Goal: Task Accomplishment & Management: Complete application form

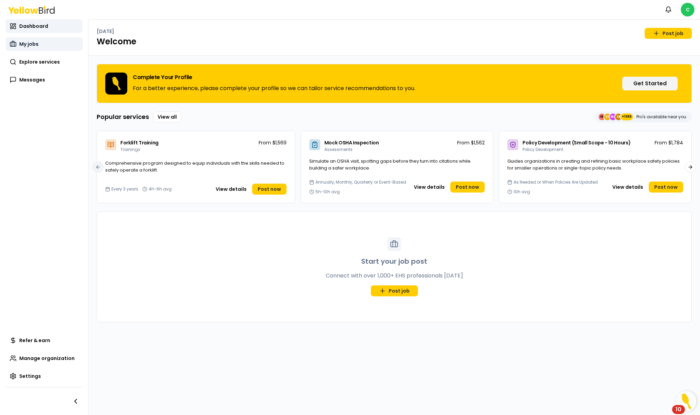
click at [36, 45] on span "My jobs" at bounding box center [28, 44] width 19 height 7
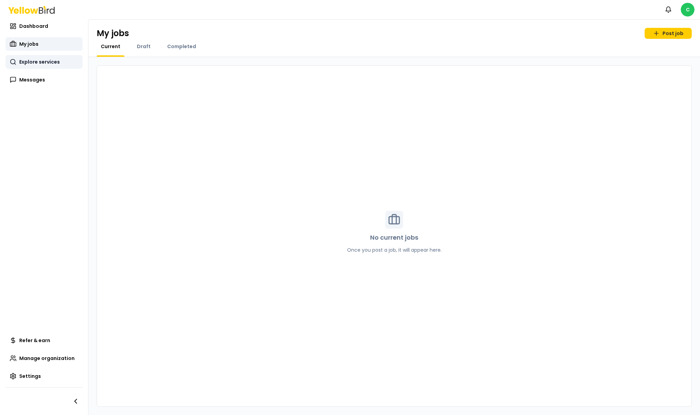
click at [38, 58] on span "Explore services" at bounding box center [39, 61] width 41 height 7
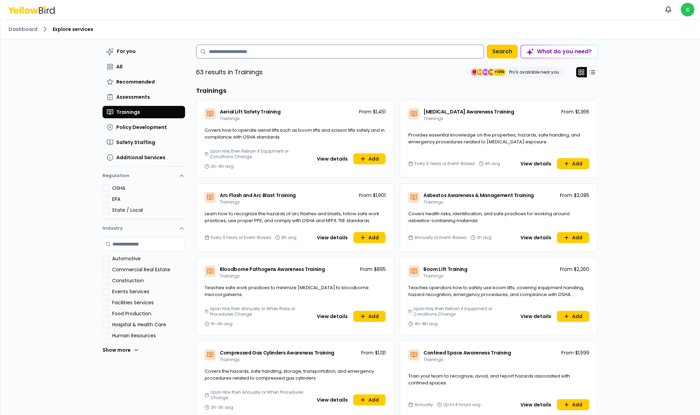
click at [251, 49] on input at bounding box center [340, 52] width 288 height 14
type input "*"
click at [155, 136] on button "Safety Staffing" at bounding box center [144, 142] width 83 height 12
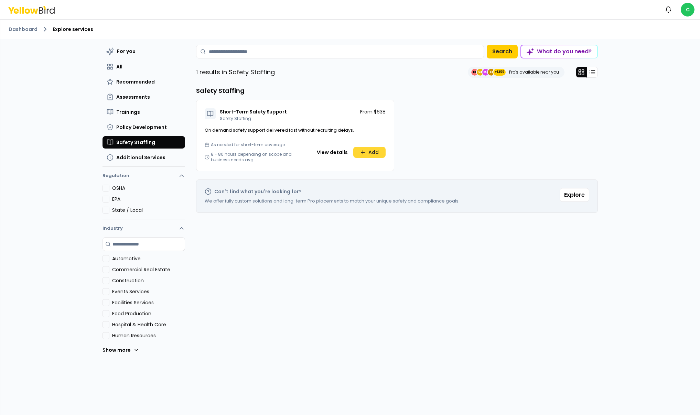
click at [372, 150] on button "Add" at bounding box center [369, 152] width 32 height 11
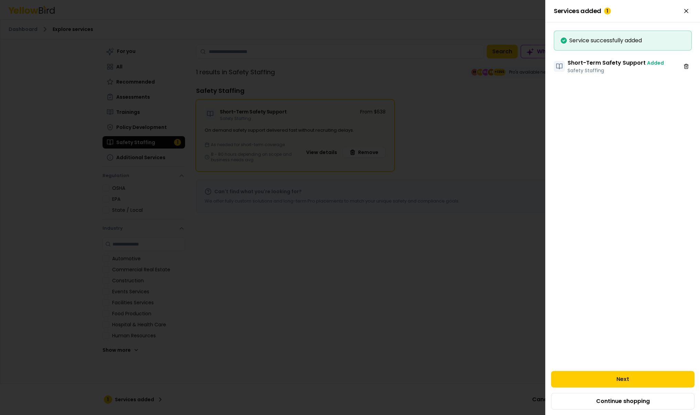
click at [635, 374] on button "Next" at bounding box center [622, 379] width 143 height 17
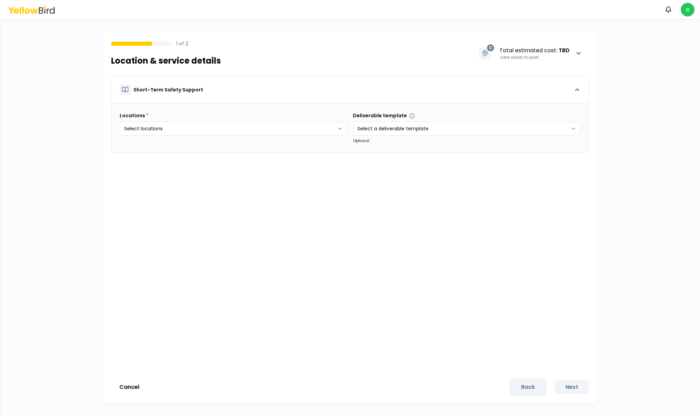
click at [234, 130] on html "Notifications C 1 of 2 Location & service details 0 Total estimated cost : TBD …" at bounding box center [350, 207] width 700 height 415
click at [165, 174] on button "Create new" at bounding box center [149, 176] width 51 height 11
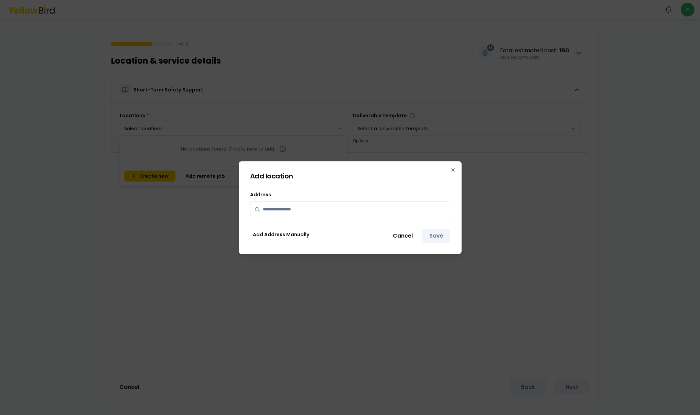
click at [355, 215] on input "text" at bounding box center [354, 209] width 183 height 15
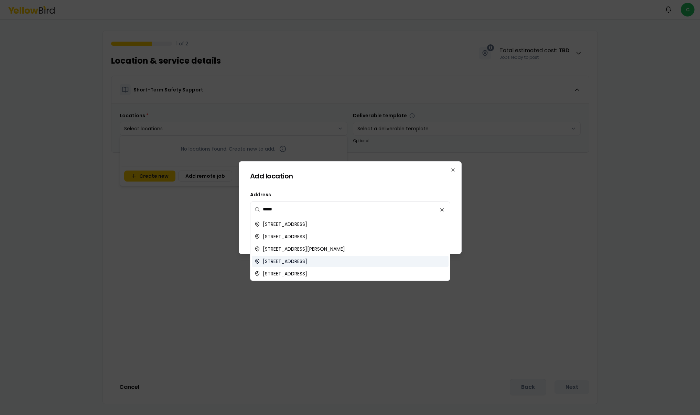
click at [281, 261] on span "[STREET_ADDRESS]" at bounding box center [285, 261] width 44 height 7
type input "**********"
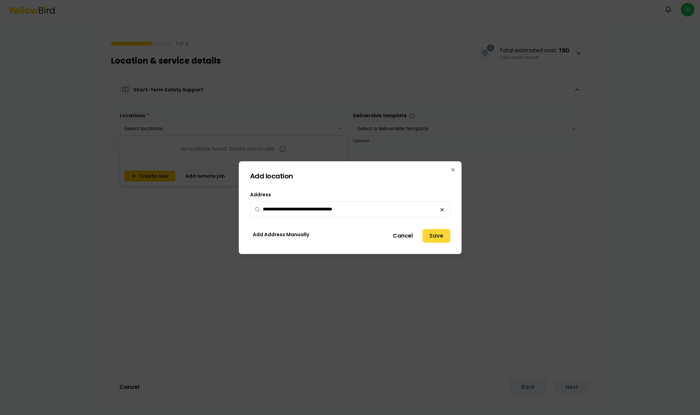
click at [436, 237] on button "Save" at bounding box center [436, 236] width 28 height 14
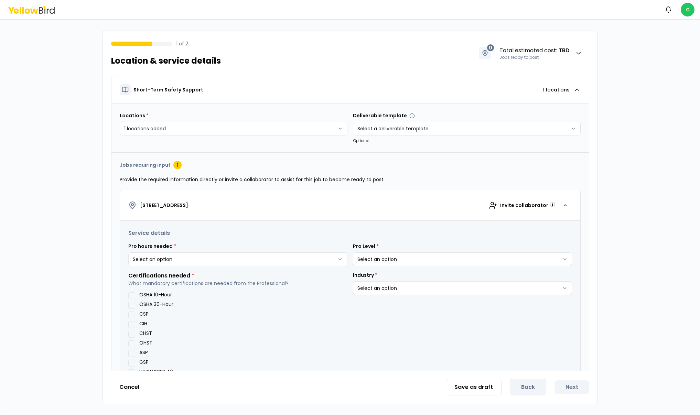
scroll to position [51, 0]
